Goal: Task Accomplishment & Management: Manage account settings

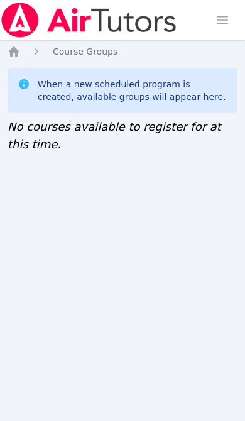
click at [20, 46] on ol "Home Course Groups" at bounding box center [63, 51] width 110 height 13
click at [19, 57] on icon "Breadcrumb" at bounding box center [14, 51] width 13 height 13
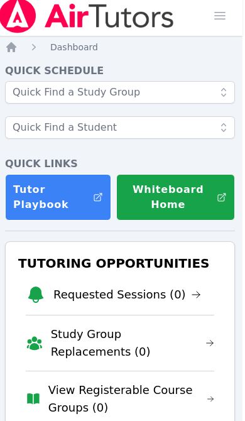
scroll to position [0, 2]
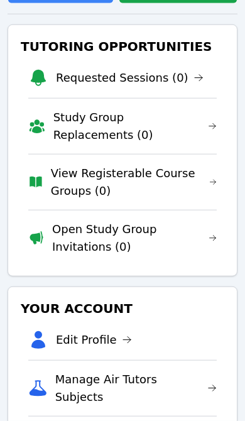
scroll to position [222, 0]
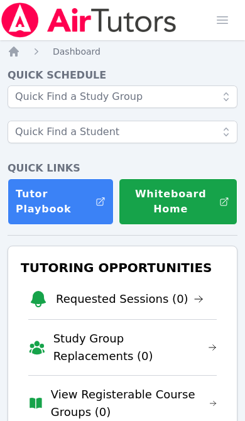
scroll to position [222, 0]
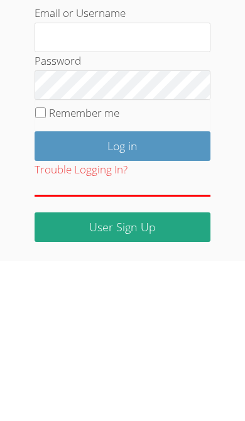
scroll to position [187, 0]
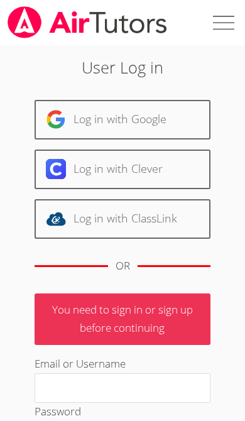
scroll to position [256, 0]
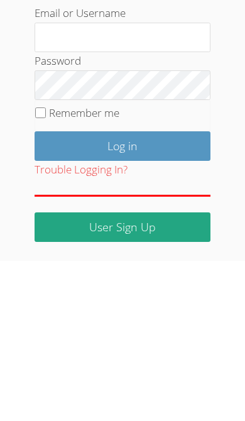
click at [43, 268] on input "Remember me" at bounding box center [40, 273] width 11 height 11
checkbox input "true"
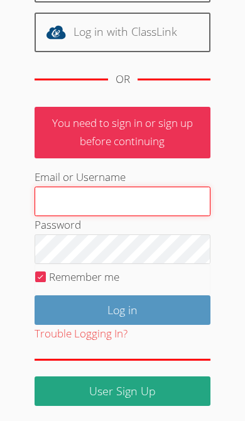
click at [160, 194] on input "Email or Username" at bounding box center [123, 202] width 177 height 30
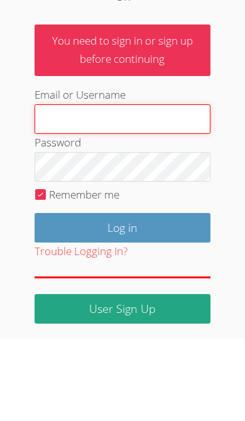
type input "[EMAIL_ADDRESS][DOMAIN_NAME]"
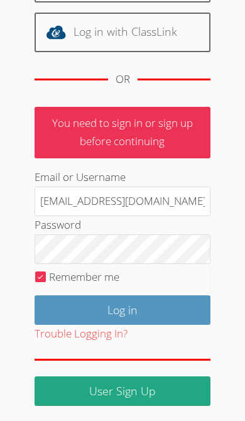
click at [147, 303] on input "Log in" at bounding box center [123, 310] width 177 height 30
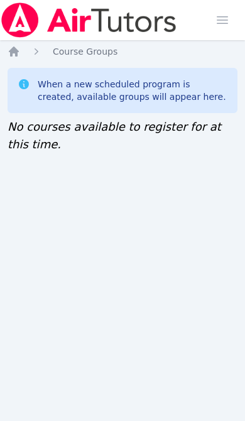
click at [23, 48] on ol "Home Course Groups" at bounding box center [63, 51] width 110 height 13
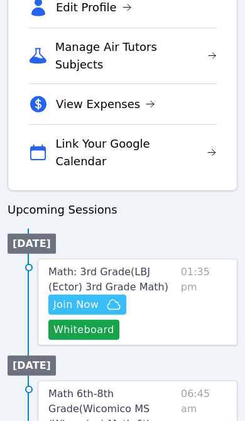
scroll to position [554, 0]
